Goal: Transaction & Acquisition: Purchase product/service

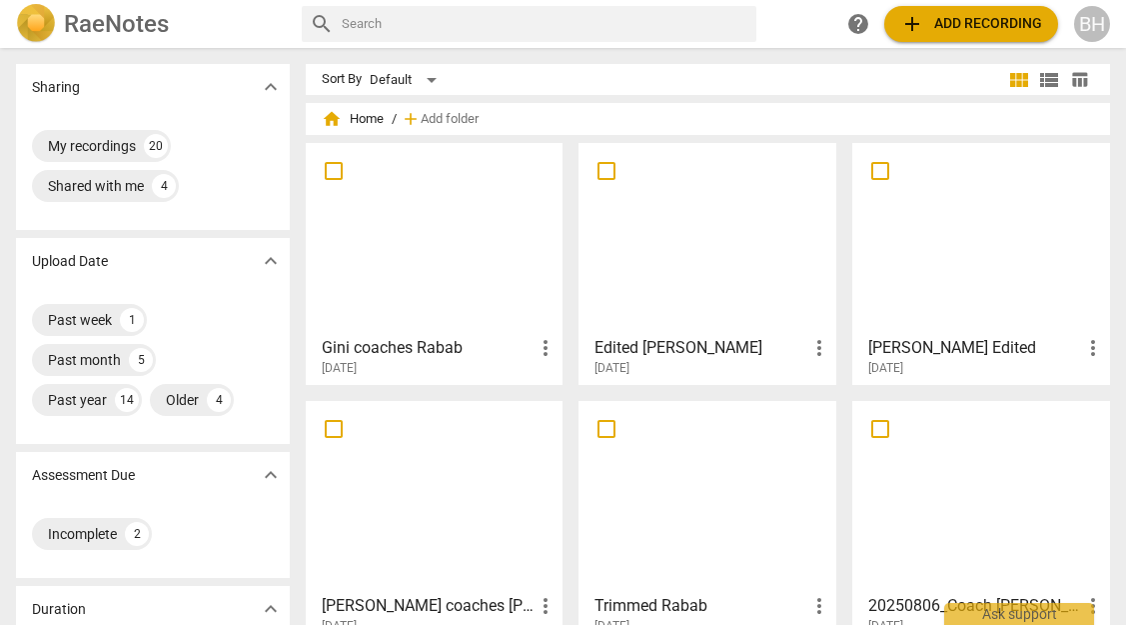
click at [934, 15] on span "add Add recording" at bounding box center [972, 24] width 142 height 24
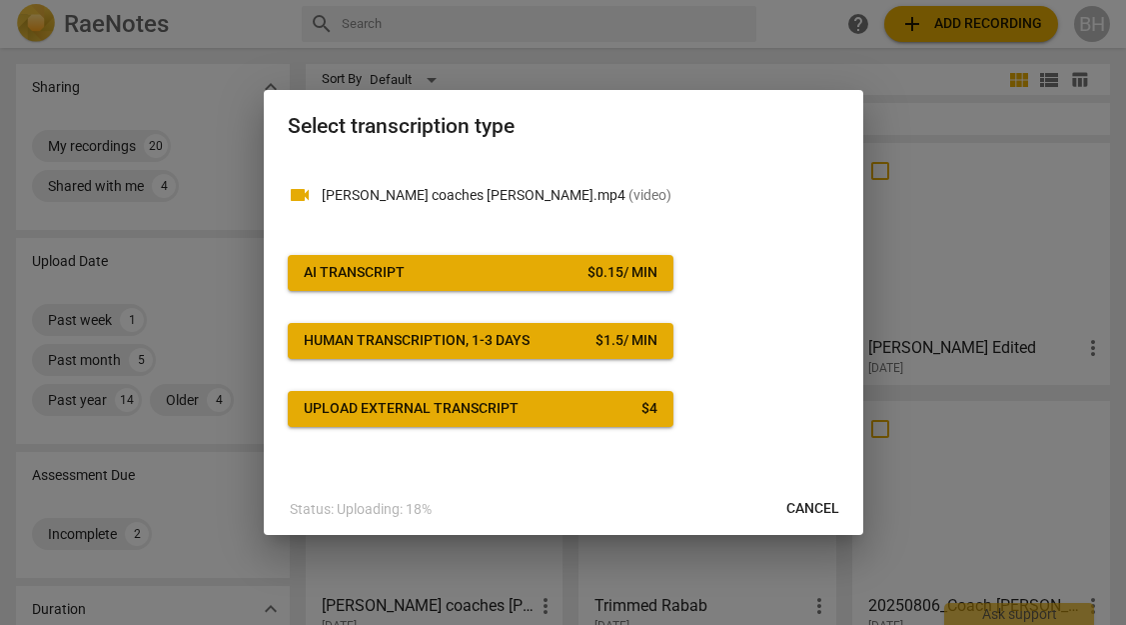
click at [571, 277] on span "AI Transcript $ 0.15 / min" at bounding box center [481, 273] width 354 height 20
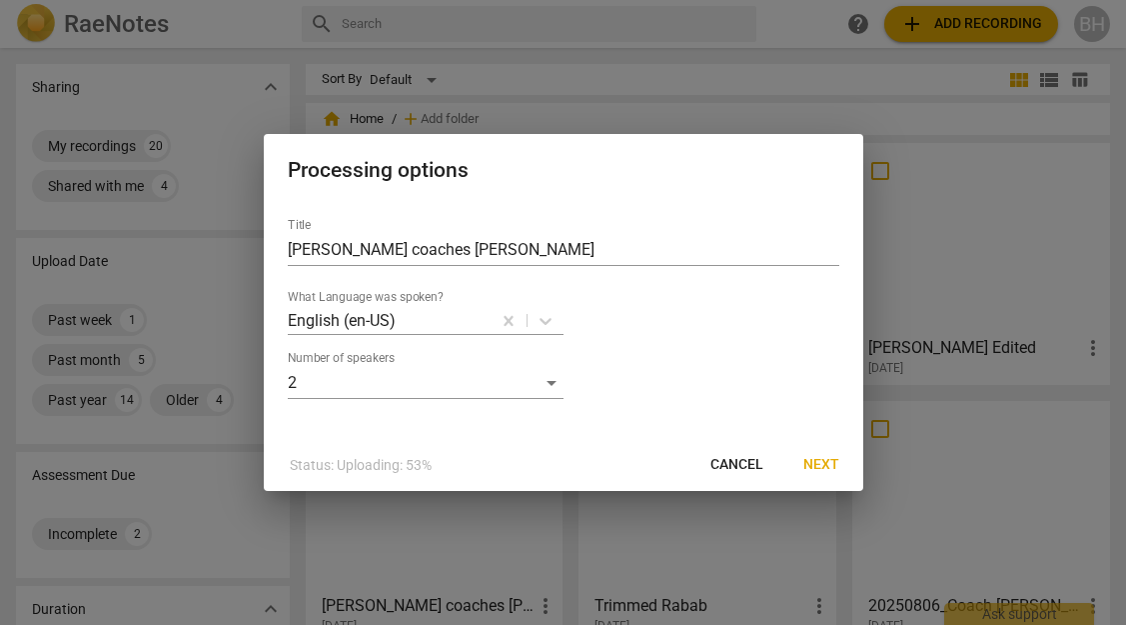
click at [819, 461] on span "Next" at bounding box center [822, 465] width 36 height 20
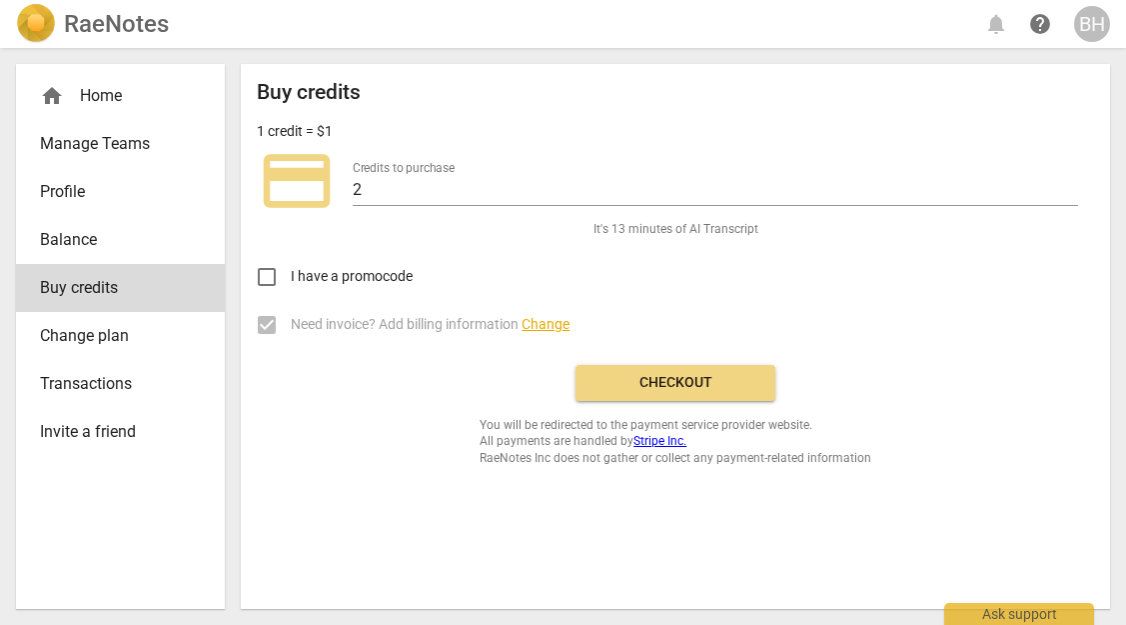
click at [96, 335] on span "Change plan" at bounding box center [112, 336] width 145 height 24
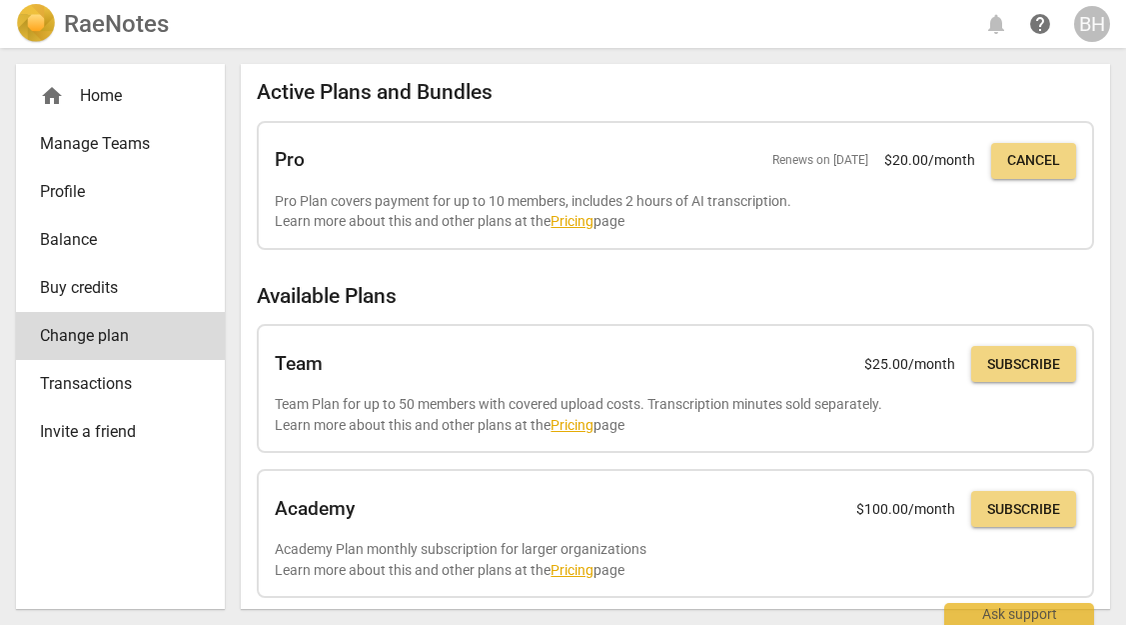
click at [128, 300] on link "Buy credits" at bounding box center [120, 288] width 209 height 48
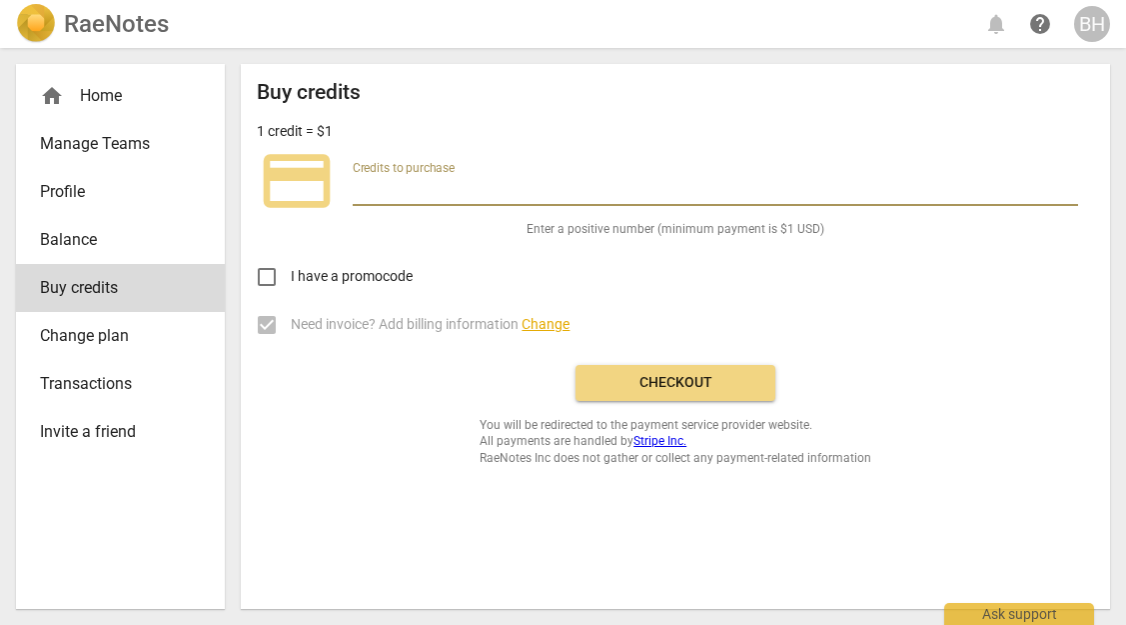
click at [420, 190] on input "number" at bounding box center [716, 191] width 726 height 29
type input "50"
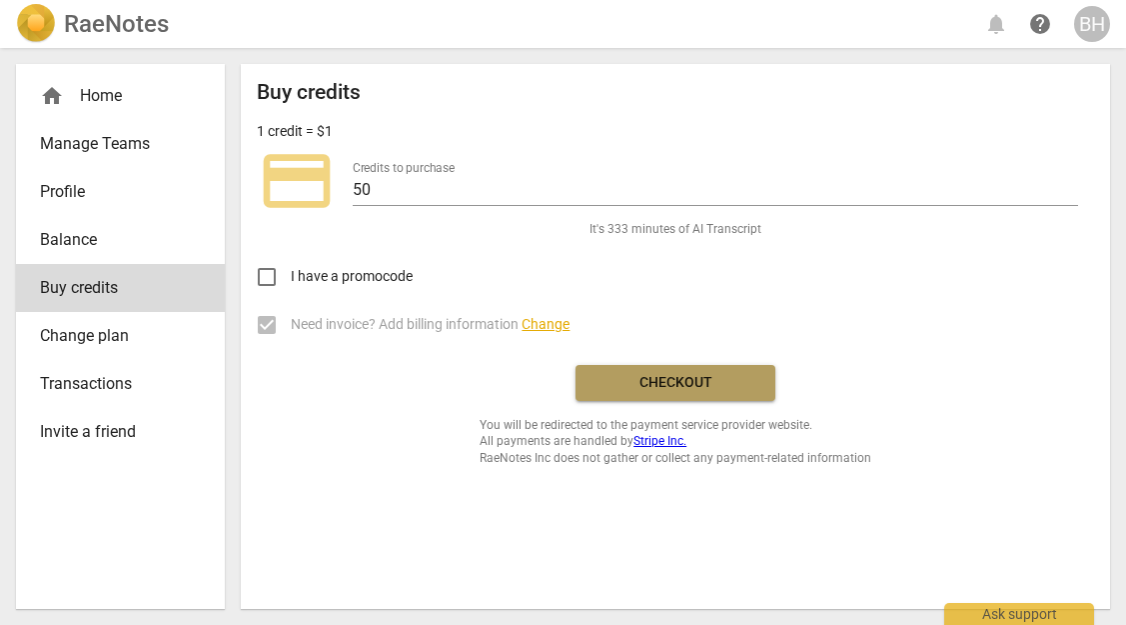
click at [636, 371] on button "Checkout" at bounding box center [676, 383] width 200 height 36
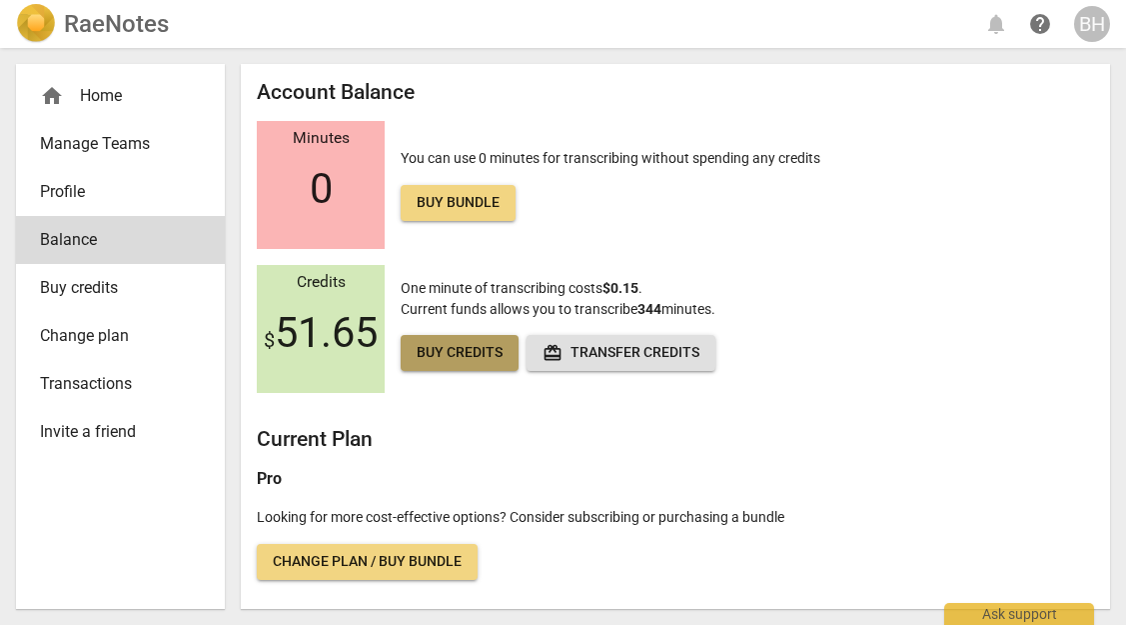
click at [468, 360] on span "Buy credits" at bounding box center [460, 353] width 86 height 20
click at [103, 99] on div "home Home" at bounding box center [112, 96] width 145 height 24
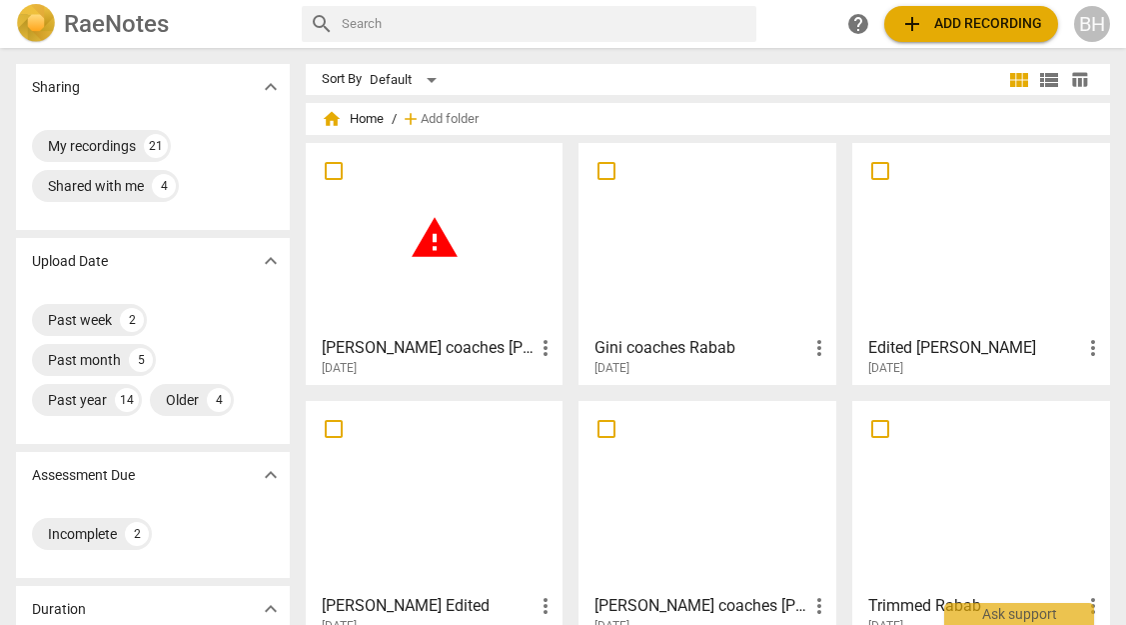
click at [434, 271] on div "warning" at bounding box center [435, 238] width 244 height 177
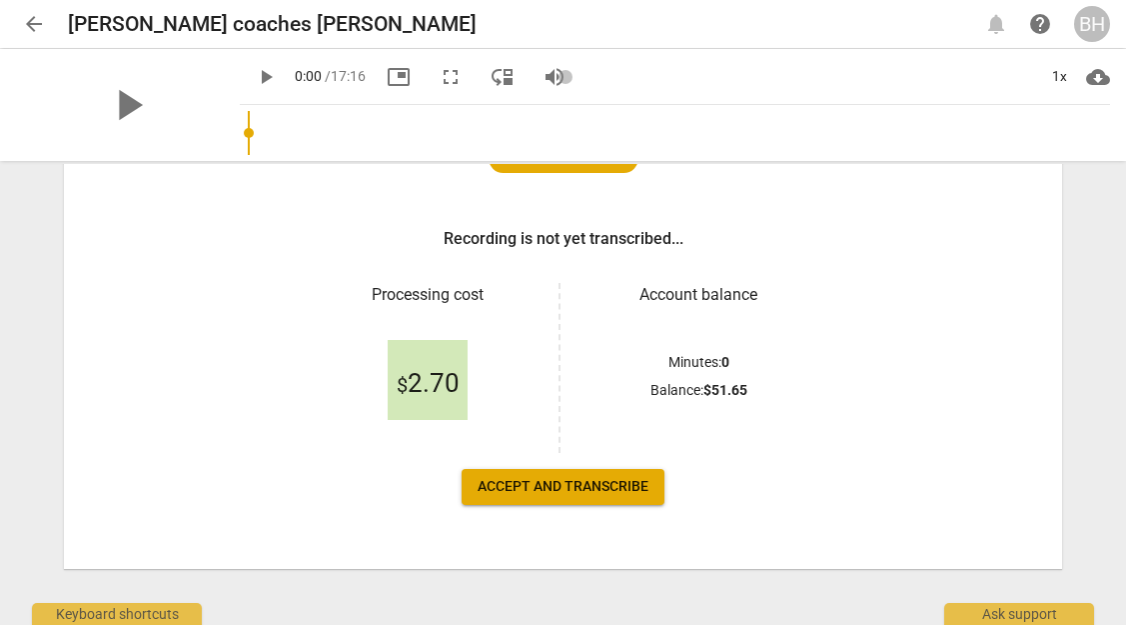
scroll to position [277, 0]
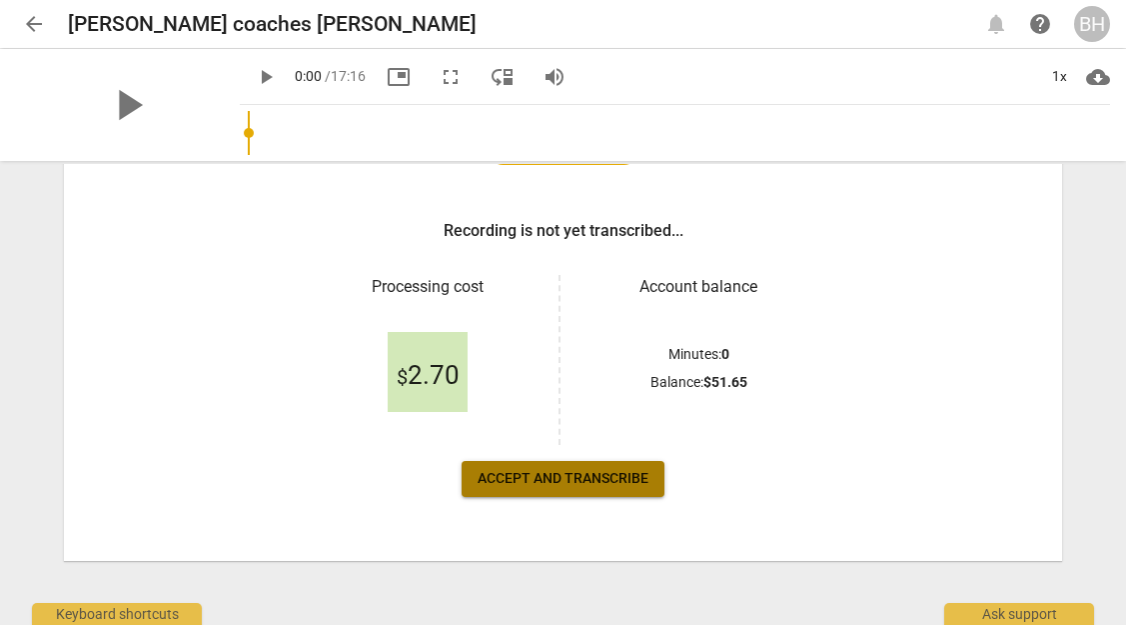
click at [525, 474] on span "Accept and transcribe" at bounding box center [563, 479] width 171 height 20
